Goal: Navigation & Orientation: Find specific page/section

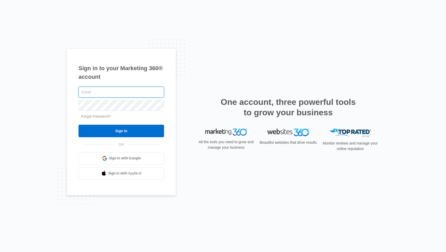
click at [131, 94] on input "text" at bounding box center [122, 92] width 86 height 11
type input "[EMAIL_ADDRESS][DOMAIN_NAME]"
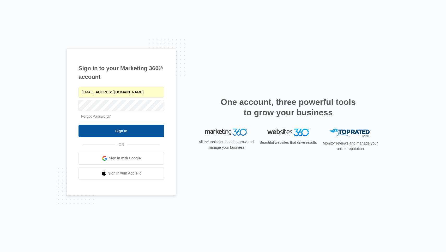
click at [125, 136] on input "Sign In" at bounding box center [122, 131] width 86 height 13
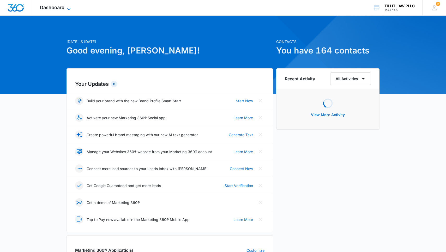
click at [62, 8] on span "Dashboard" at bounding box center [52, 7] width 25 height 5
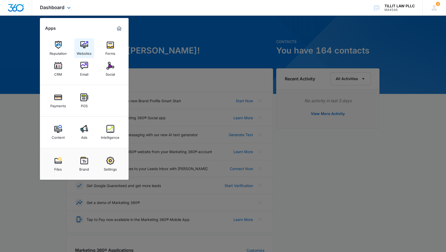
click at [86, 50] on div "Websites" at bounding box center [84, 52] width 15 height 7
